Goal: Information Seeking & Learning: Learn about a topic

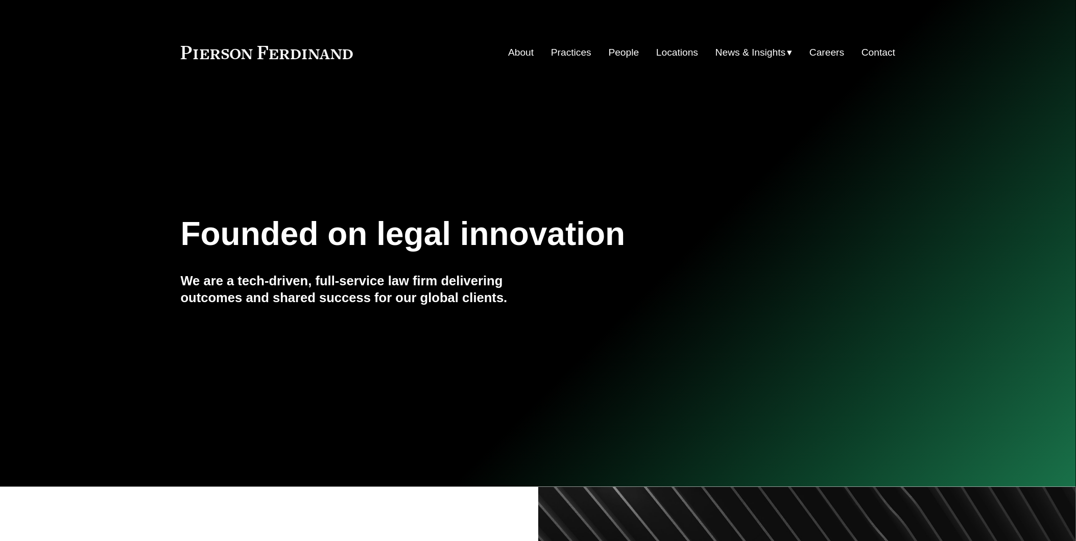
click at [523, 49] on link "About" at bounding box center [521, 52] width 26 height 19
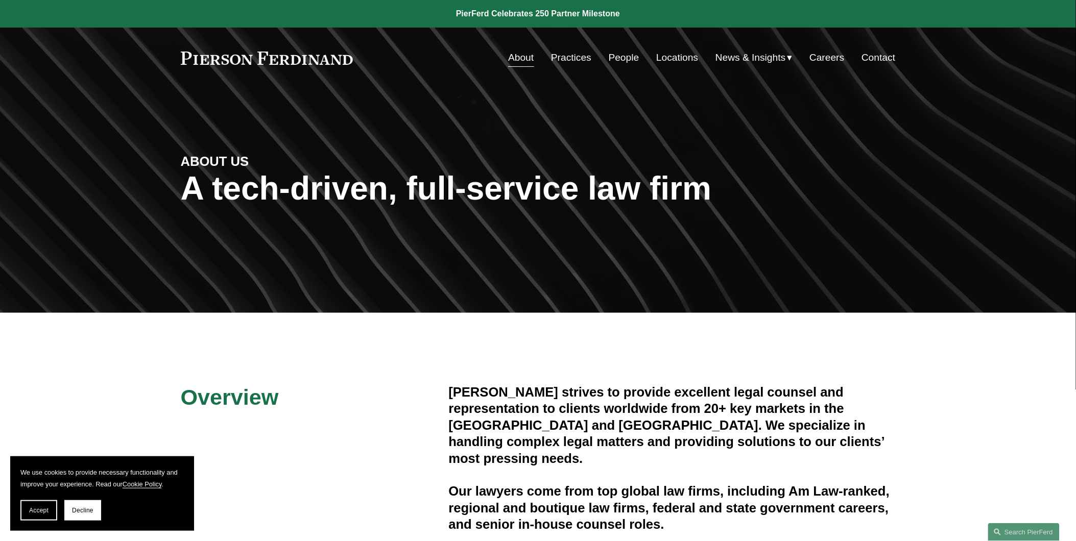
click at [562, 58] on link "Practices" at bounding box center [571, 57] width 40 height 19
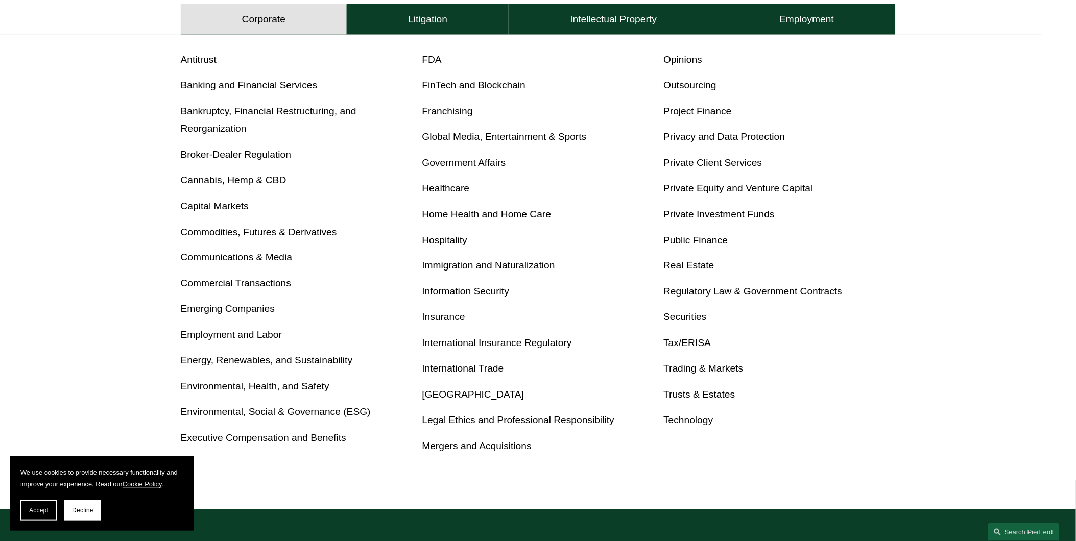
scroll to position [453, 0]
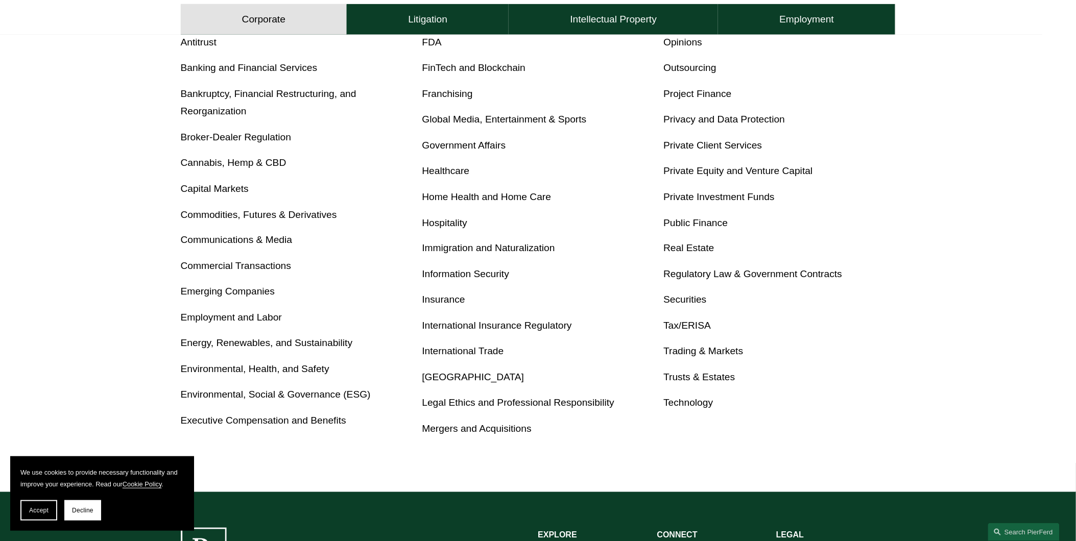
click at [293, 421] on link "Executive Compensation and Benefits" at bounding box center [263, 421] width 165 height 11
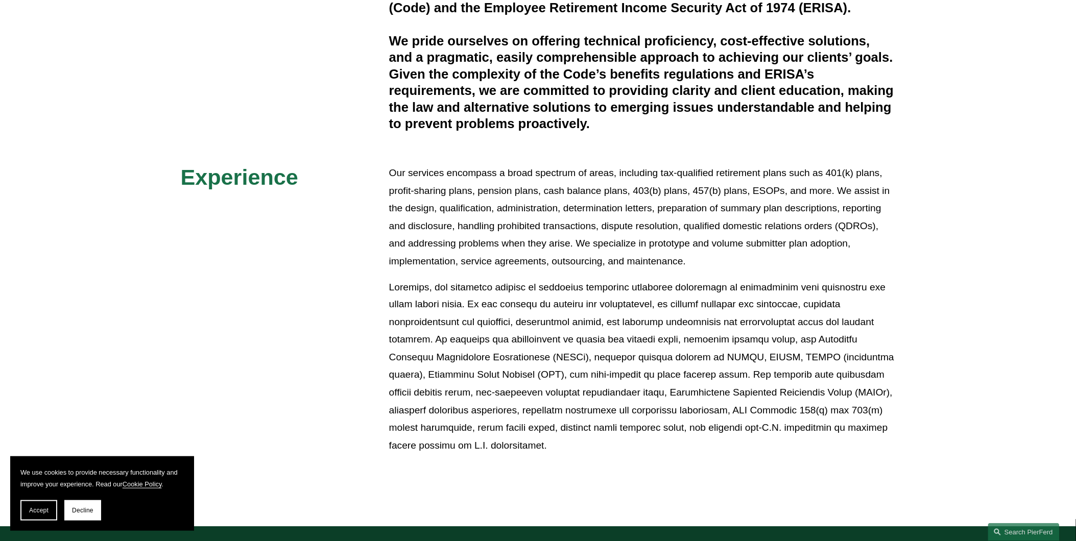
scroll to position [397, 0]
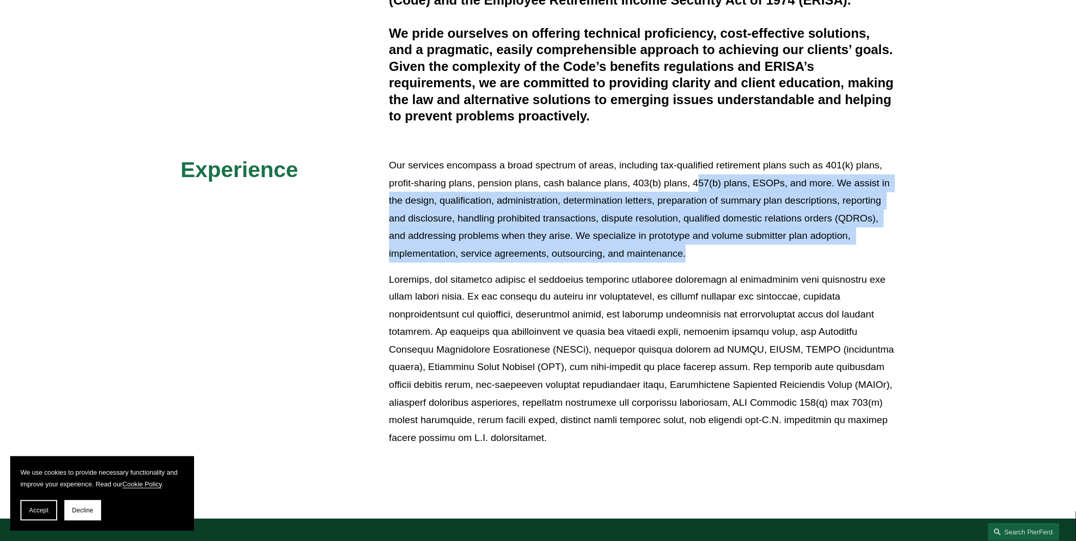
drag, startPoint x: 697, startPoint y: 183, endPoint x: 697, endPoint y: 257, distance: 74.5
click at [697, 257] on p "Our services encompass a broad spectrum of areas, including tax-qualified retir…" at bounding box center [642, 210] width 506 height 106
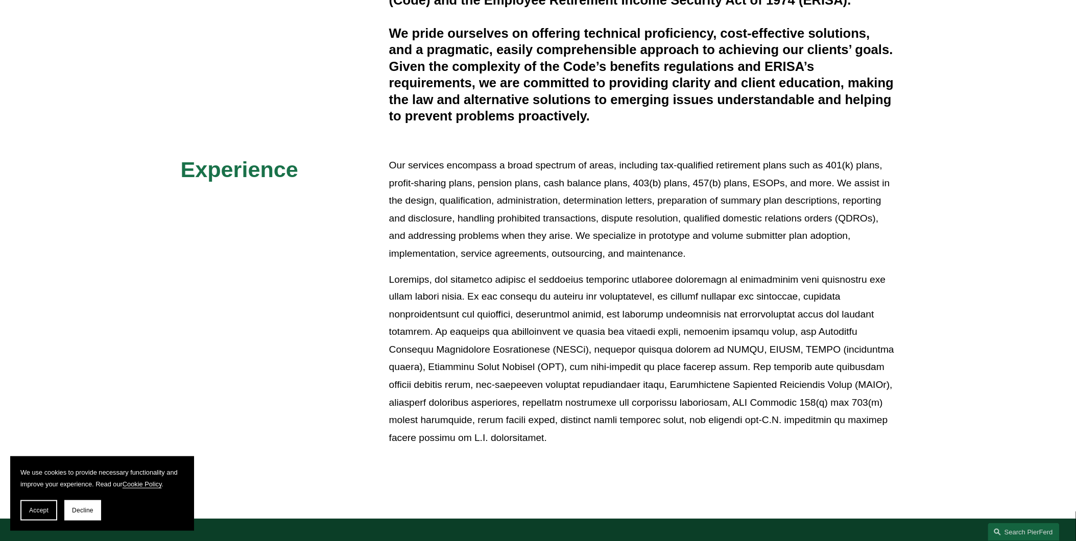
drag, startPoint x: 697, startPoint y: 257, endPoint x: 681, endPoint y: 285, distance: 32.0
click at [681, 285] on p at bounding box center [642, 359] width 506 height 177
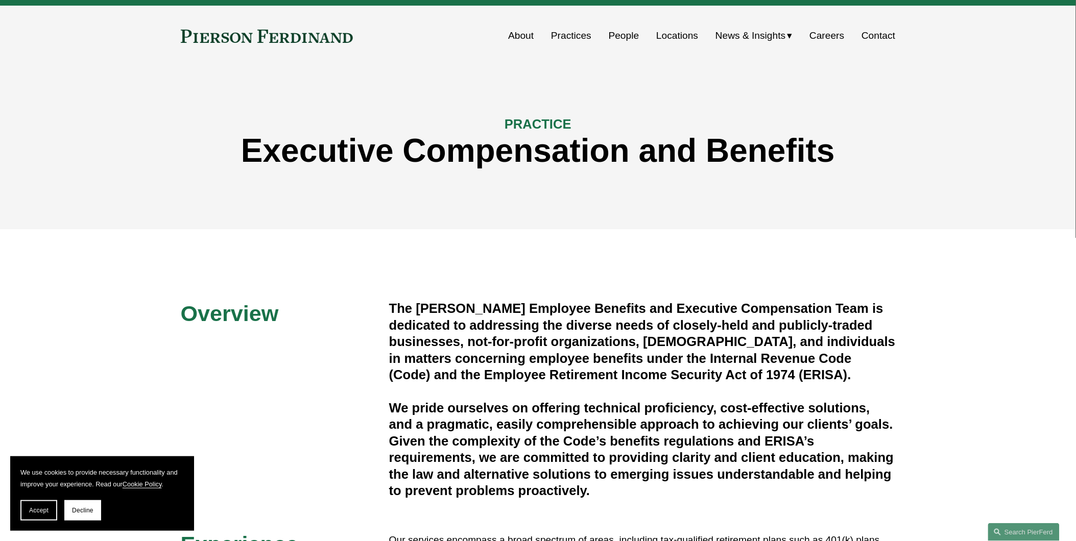
scroll to position [0, 0]
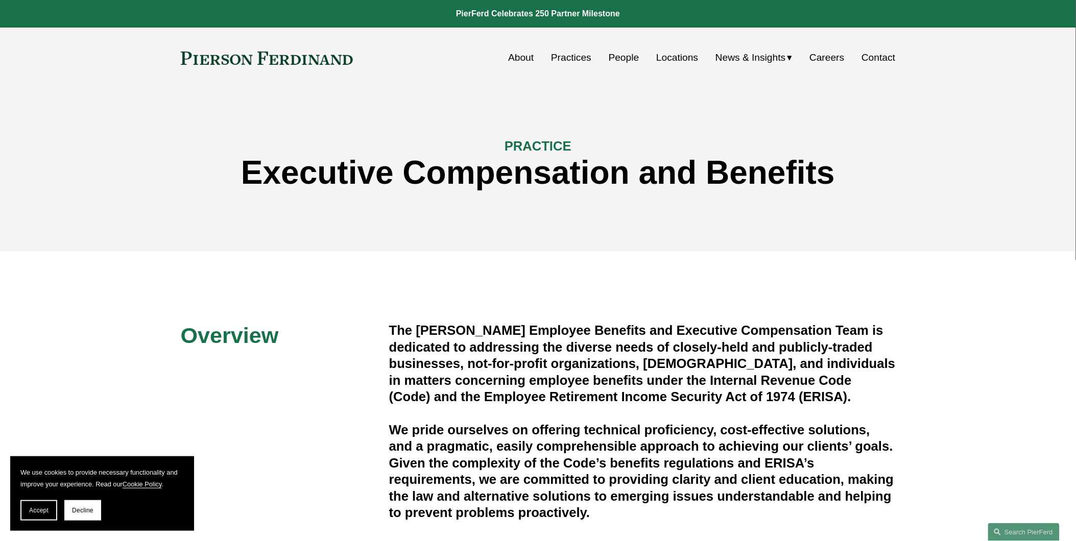
click at [623, 56] on link "People" at bounding box center [624, 57] width 31 height 19
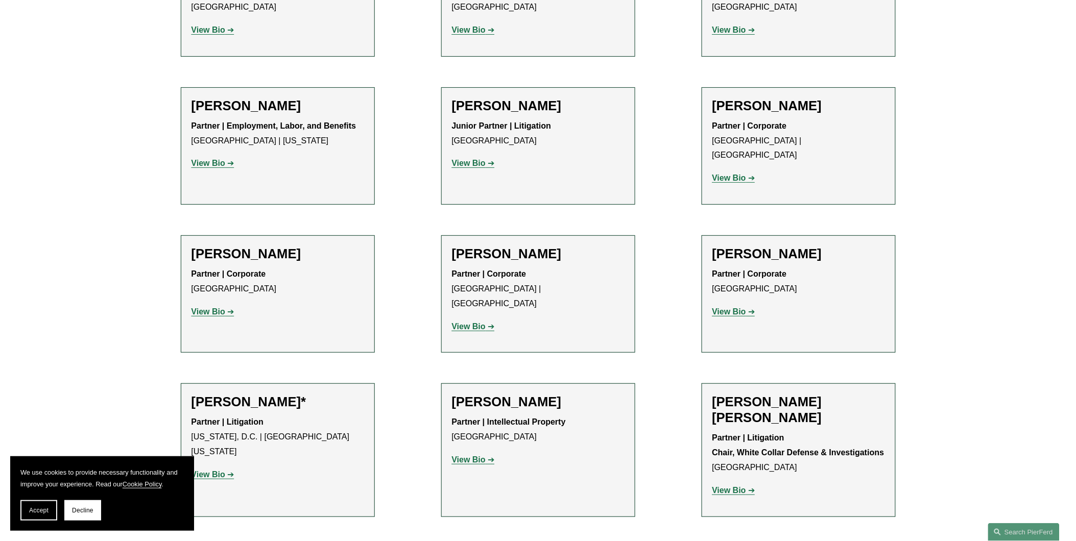
scroll to position [5558, 0]
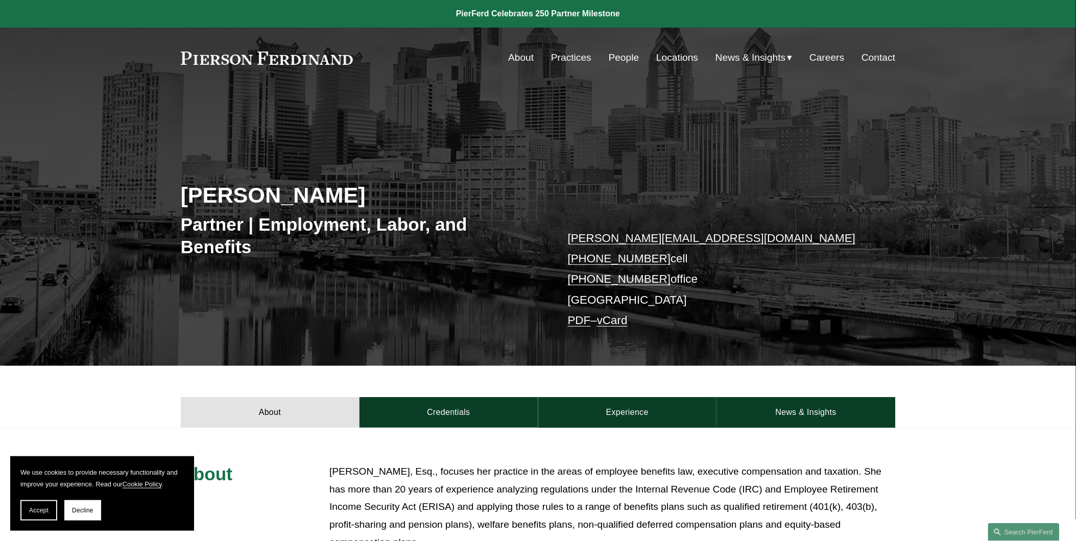
click at [561, 57] on link "Practices" at bounding box center [571, 57] width 40 height 19
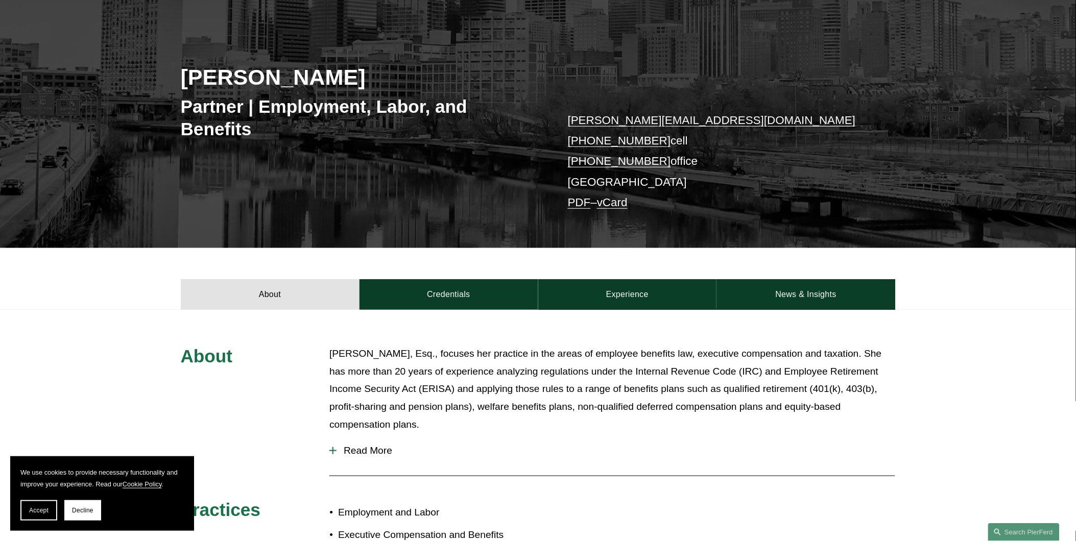
scroll to position [227, 0]
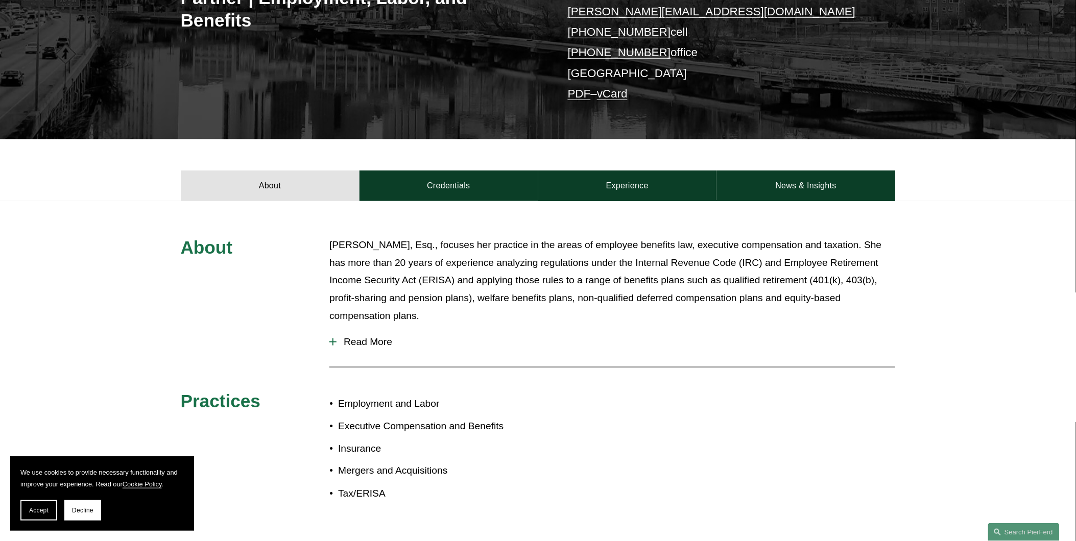
click at [381, 346] on span "Read More" at bounding box center [615, 341] width 559 height 11
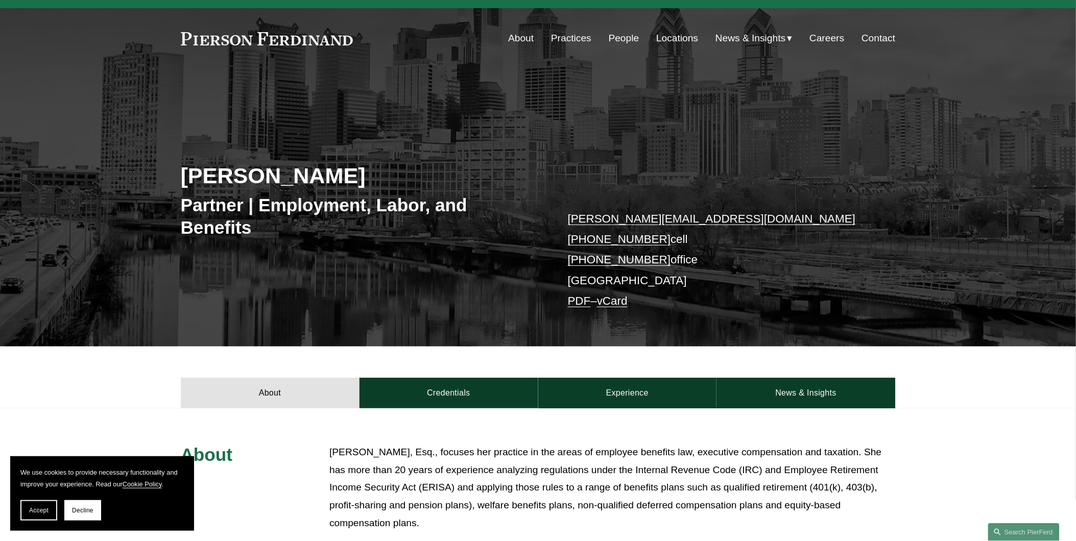
scroll to position [0, 0]
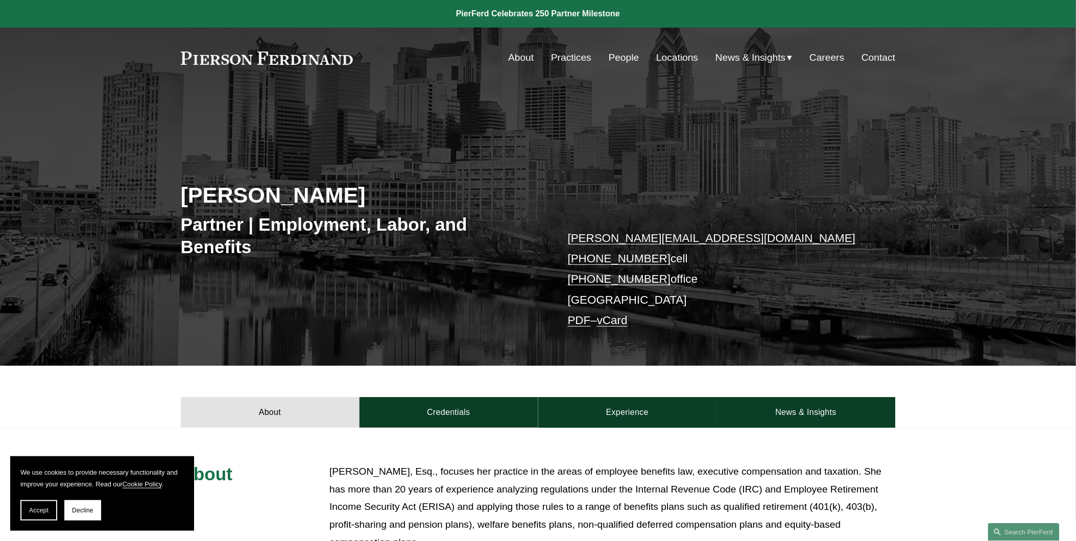
click at [527, 57] on link "About" at bounding box center [521, 57] width 26 height 19
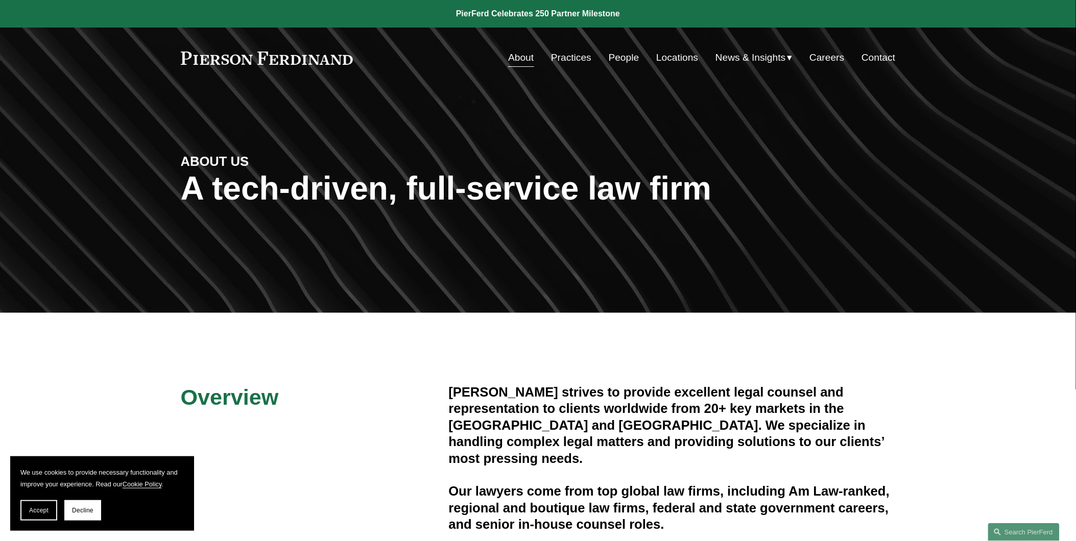
click at [623, 59] on link "People" at bounding box center [624, 57] width 31 height 19
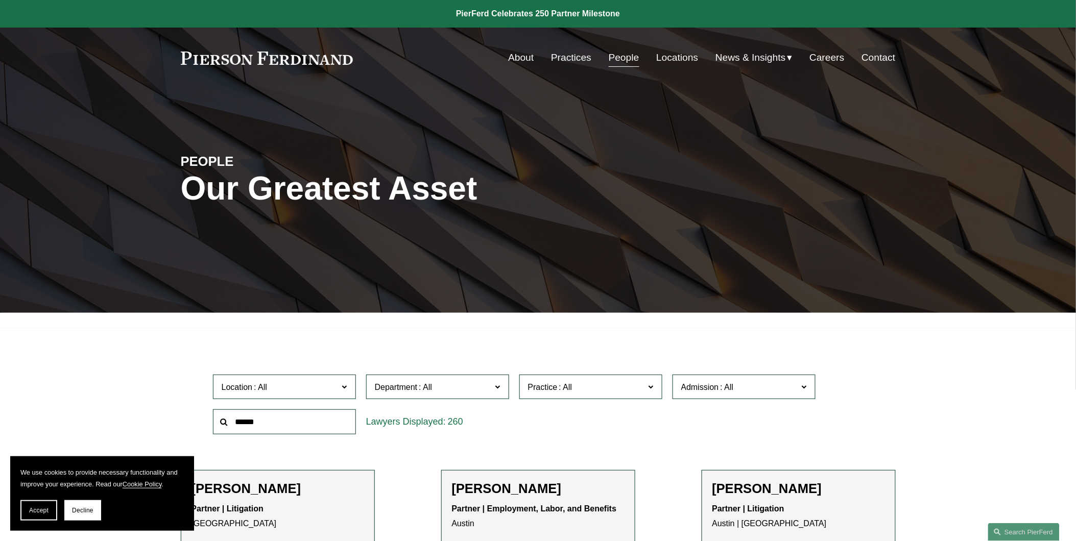
click at [277, 421] on input "text" at bounding box center [284, 421] width 143 height 25
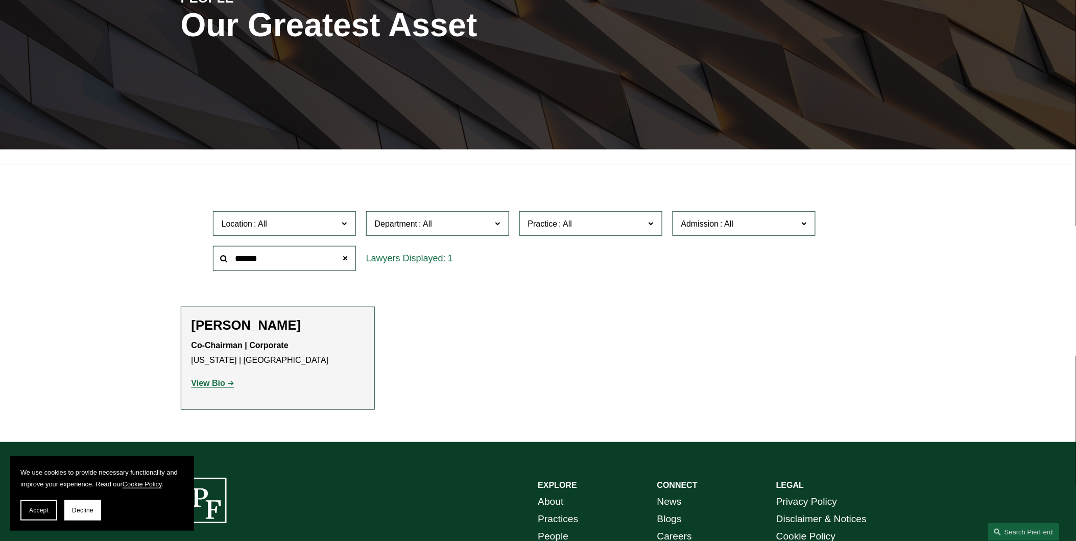
scroll to position [170, 0]
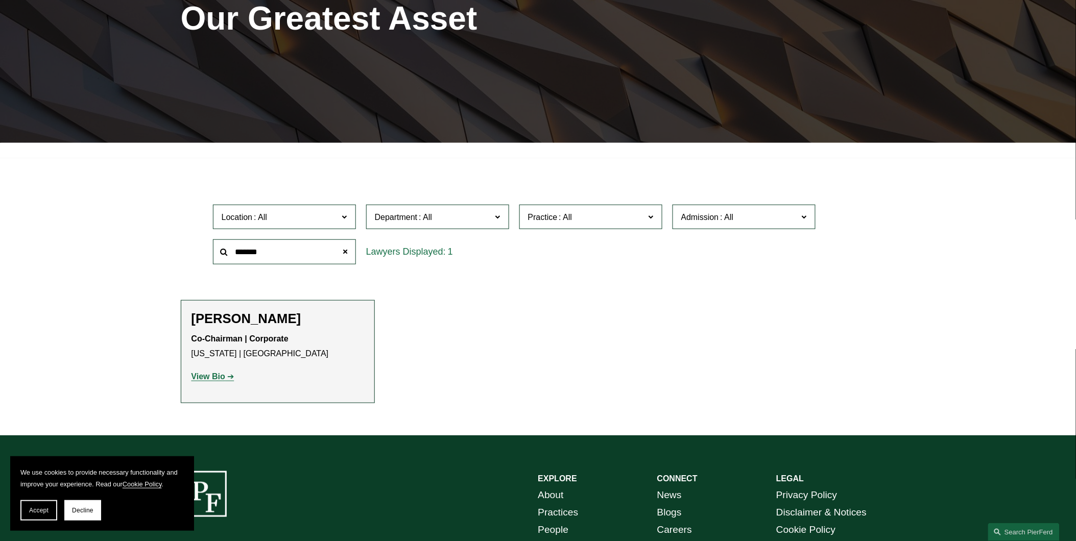
drag, startPoint x: 259, startPoint y: 252, endPoint x: 192, endPoint y: 251, distance: 66.4
click at [192, 251] on div "Location All [GEOGRAPHIC_DATA] [GEOGRAPHIC_DATA] [GEOGRAPHIC_DATA] [GEOGRAPHIC_…" at bounding box center [538, 235] width 715 height 70
type input "*********"
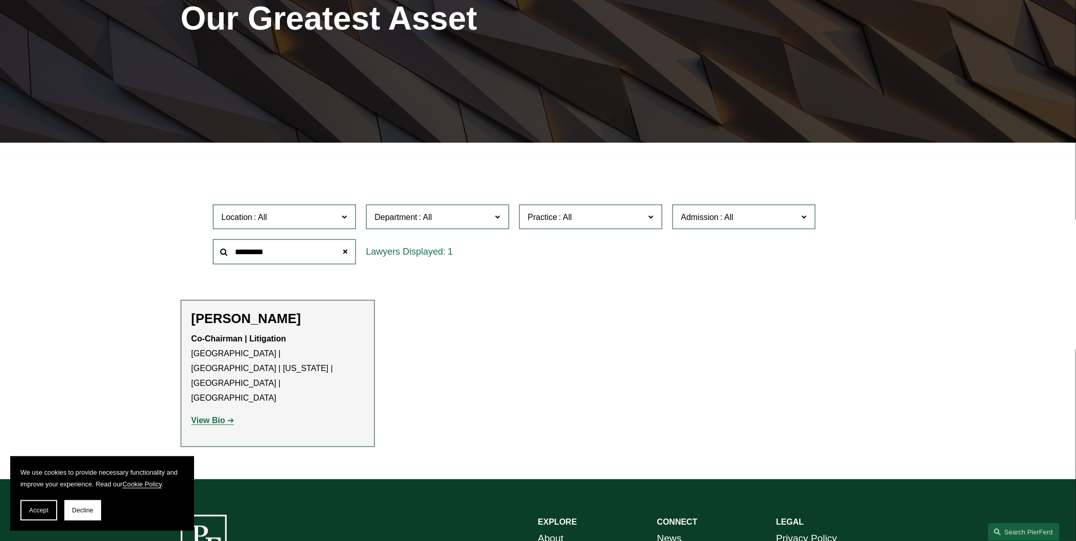
click at [218, 416] on strong "View Bio" at bounding box center [208, 420] width 34 height 9
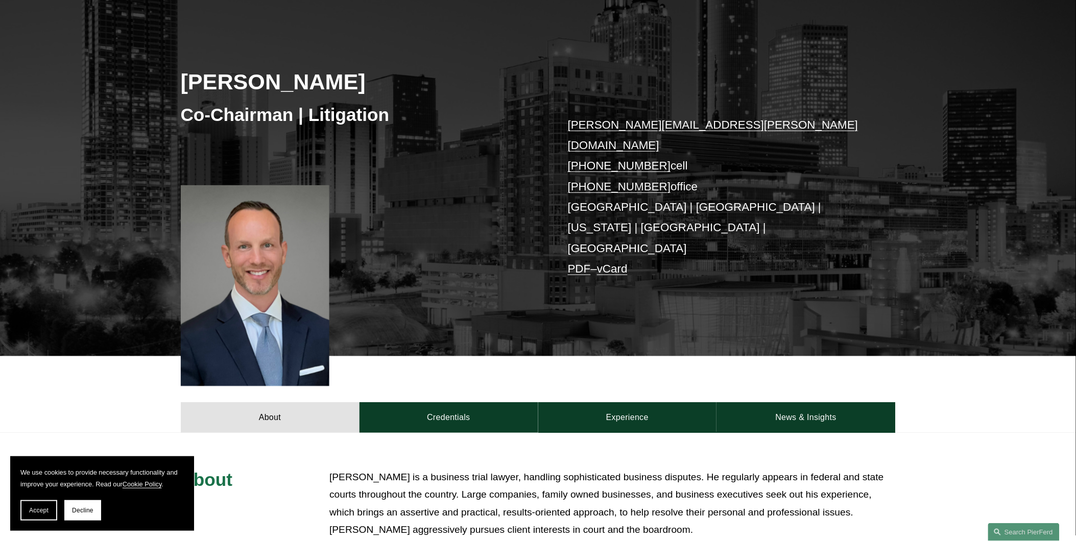
scroll to position [170, 0]
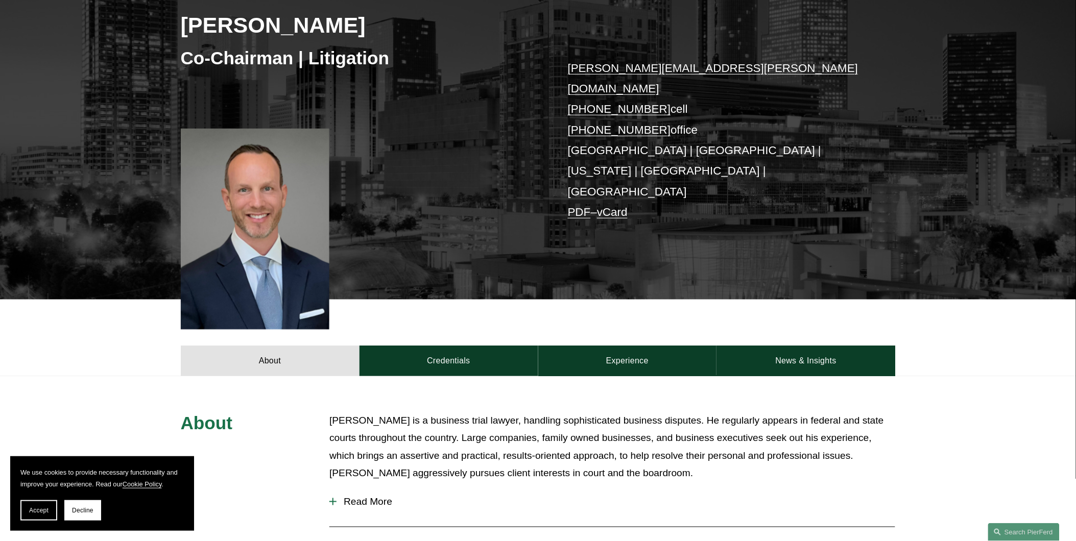
click at [348, 496] on span "Read More" at bounding box center [615, 501] width 559 height 11
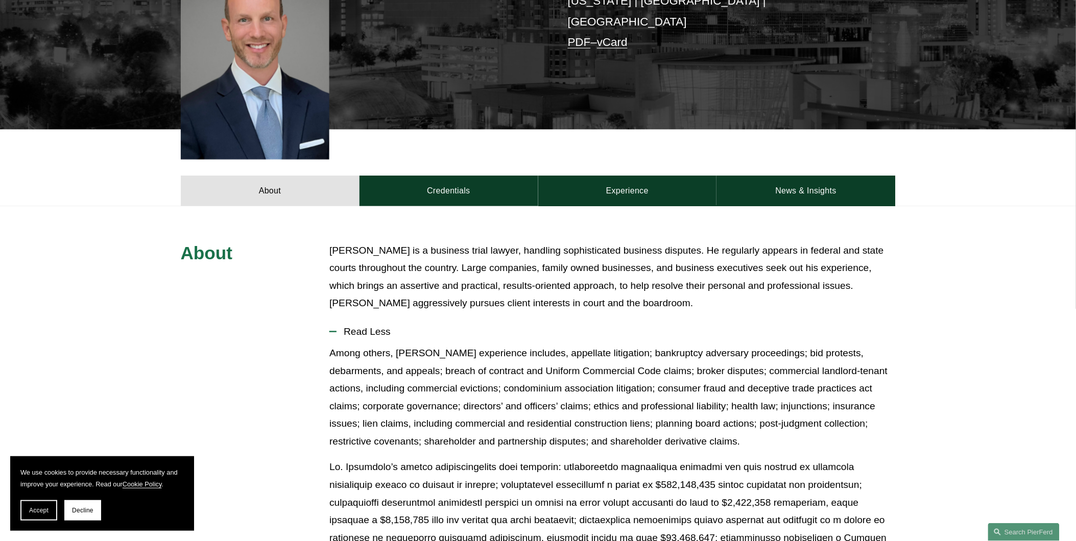
scroll to position [0, 0]
